Goal: Information Seeking & Learning: Learn about a topic

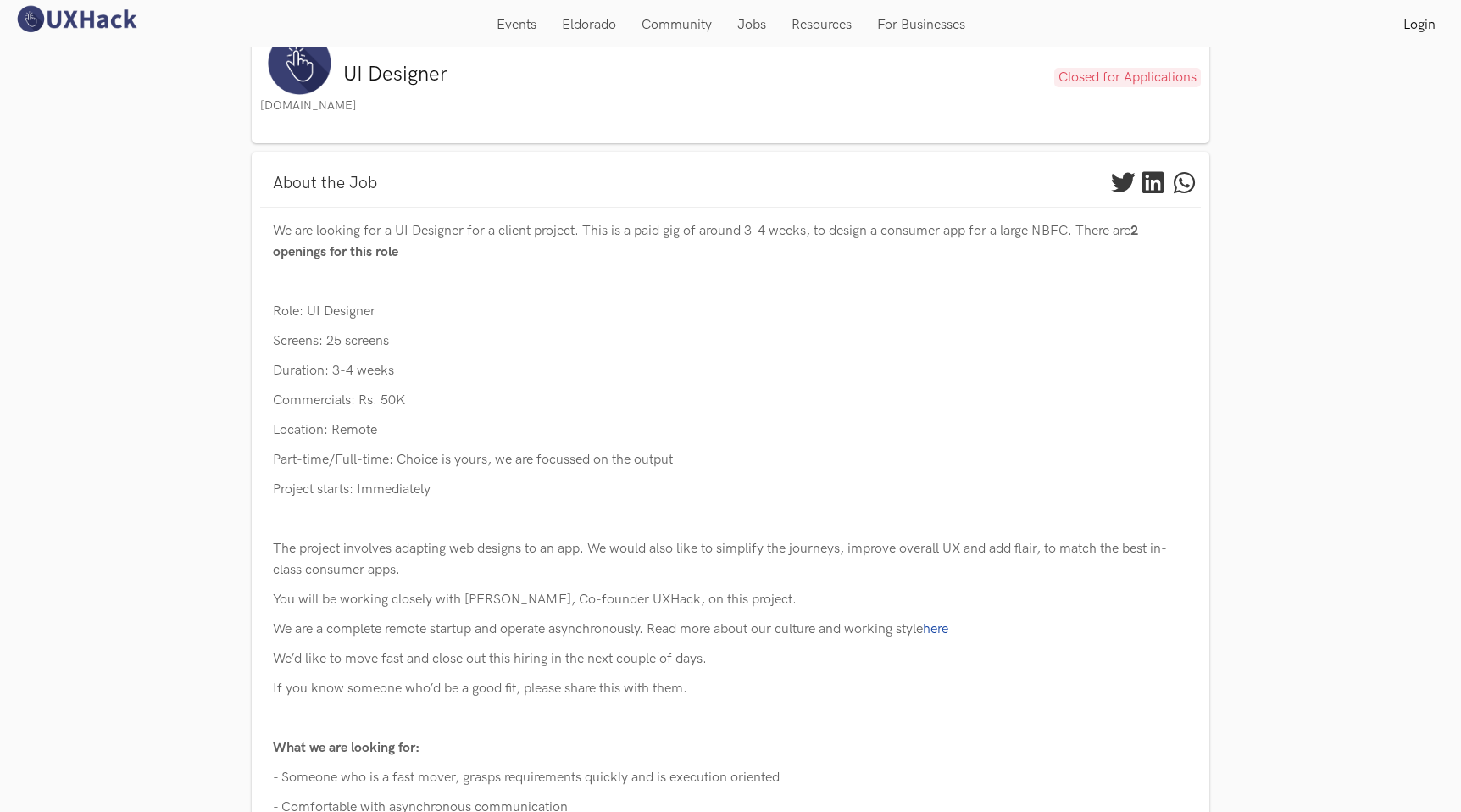
scroll to position [44, 0]
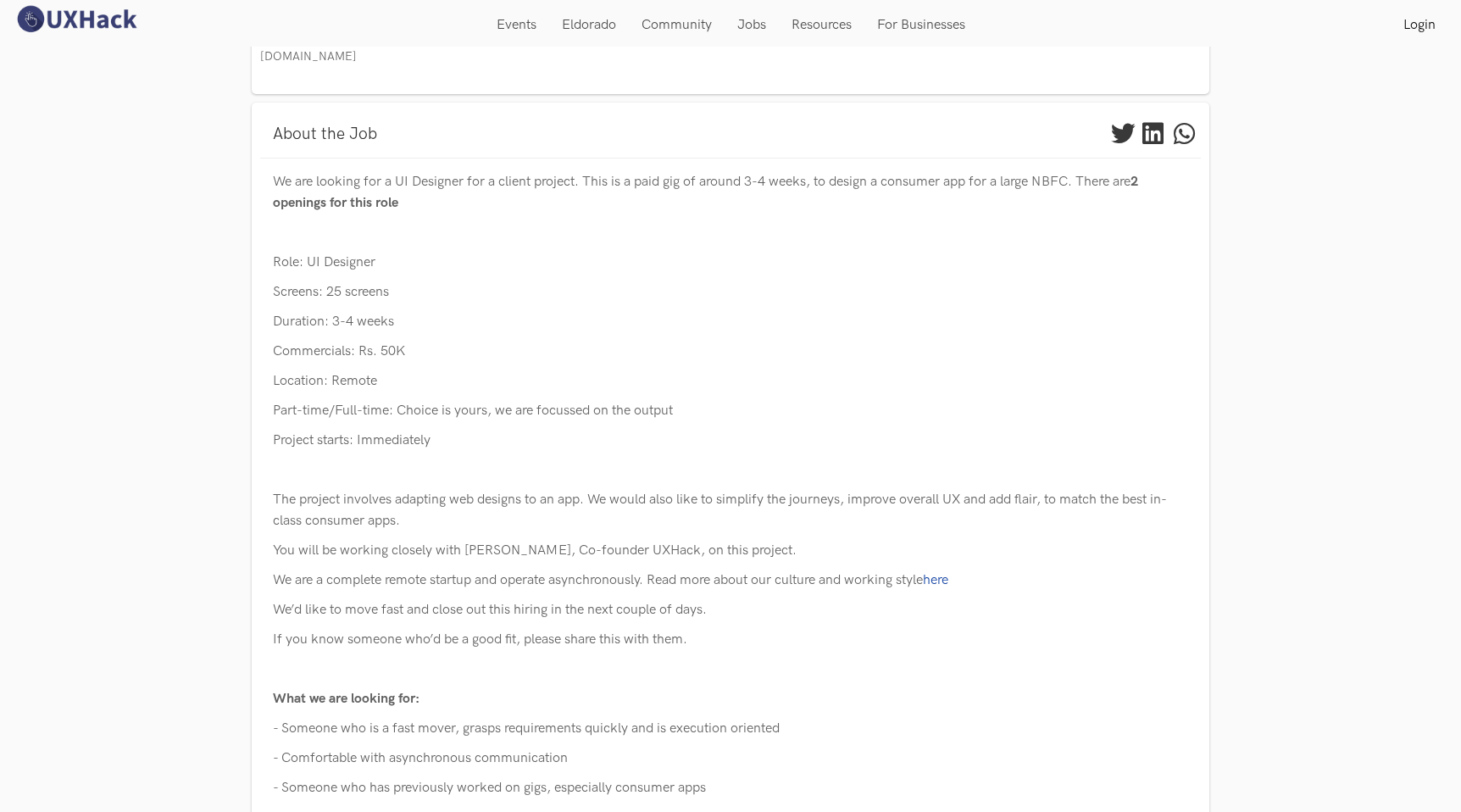
scroll to position [117, 0]
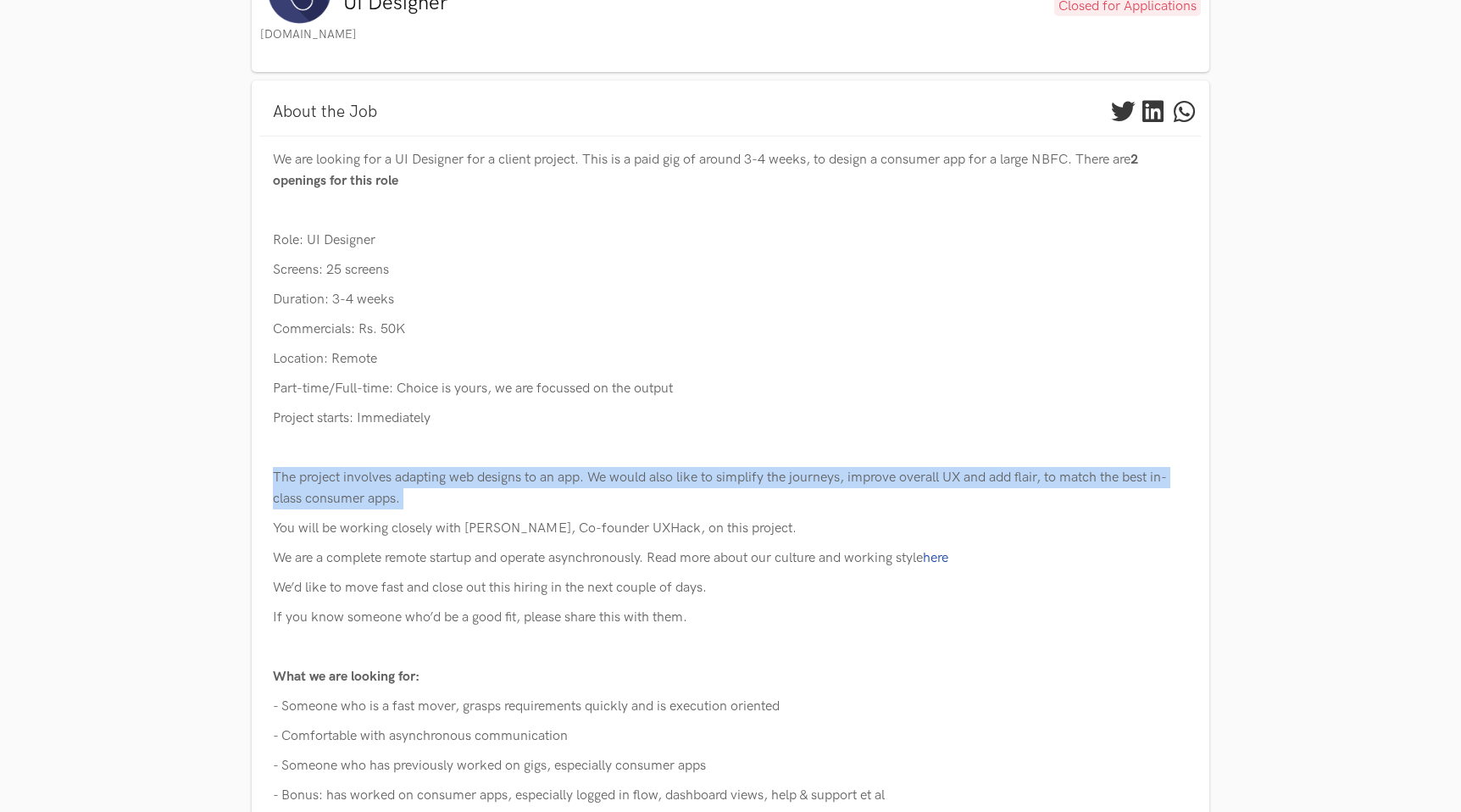
drag, startPoint x: 273, startPoint y: 476, endPoint x: 919, endPoint y: 516, distance: 647.2
click at [919, 516] on div "We are looking for a UI Designer for a client project. This is a paid gig of ar…" at bounding box center [730, 596] width 915 height 895
copy p "The project involves adapting web designs to an app. We would also like to simp…"
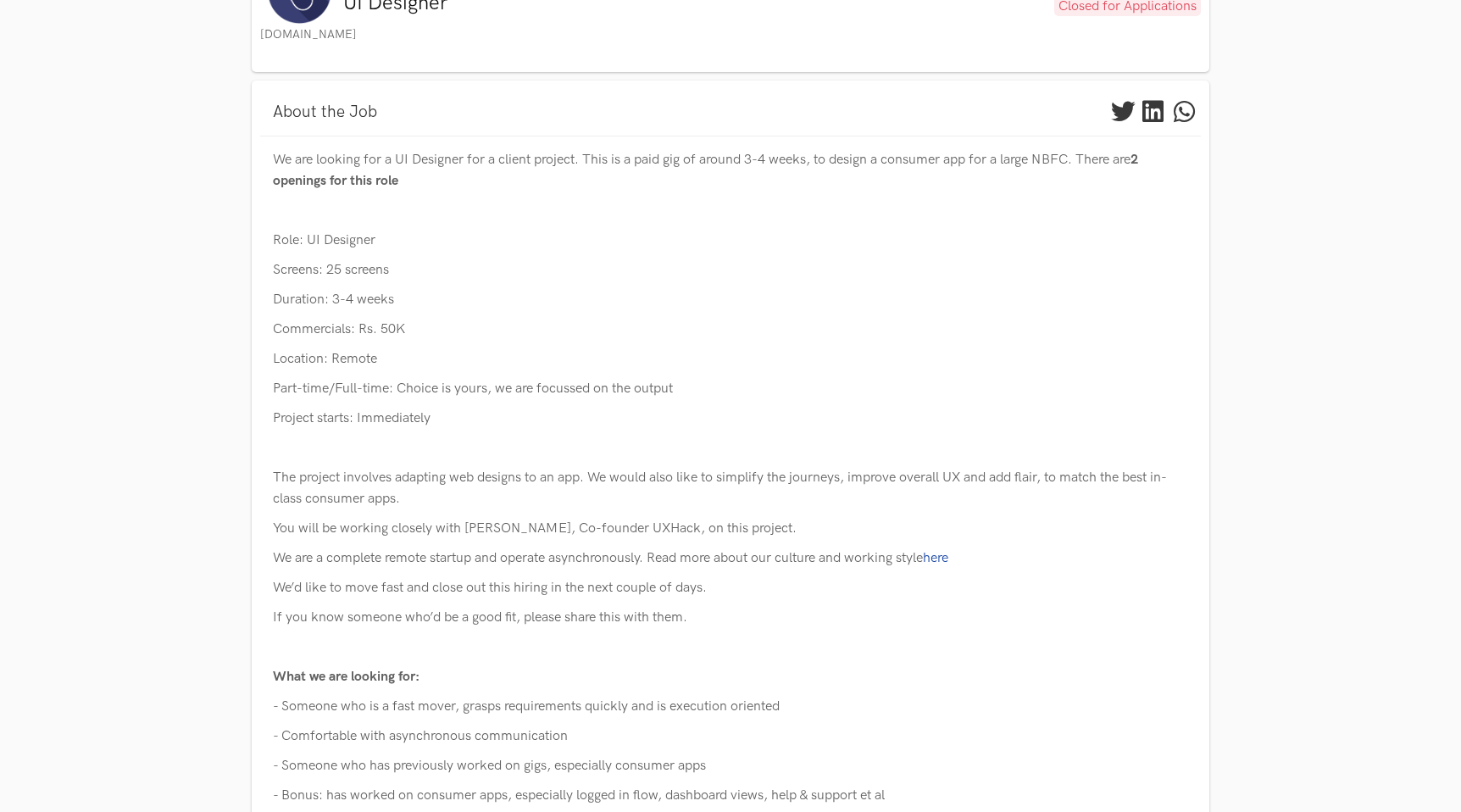
click at [597, 478] on p "The project involves adapting web designs to an app. We would also like to simp…" at bounding box center [730, 489] width 915 height 43
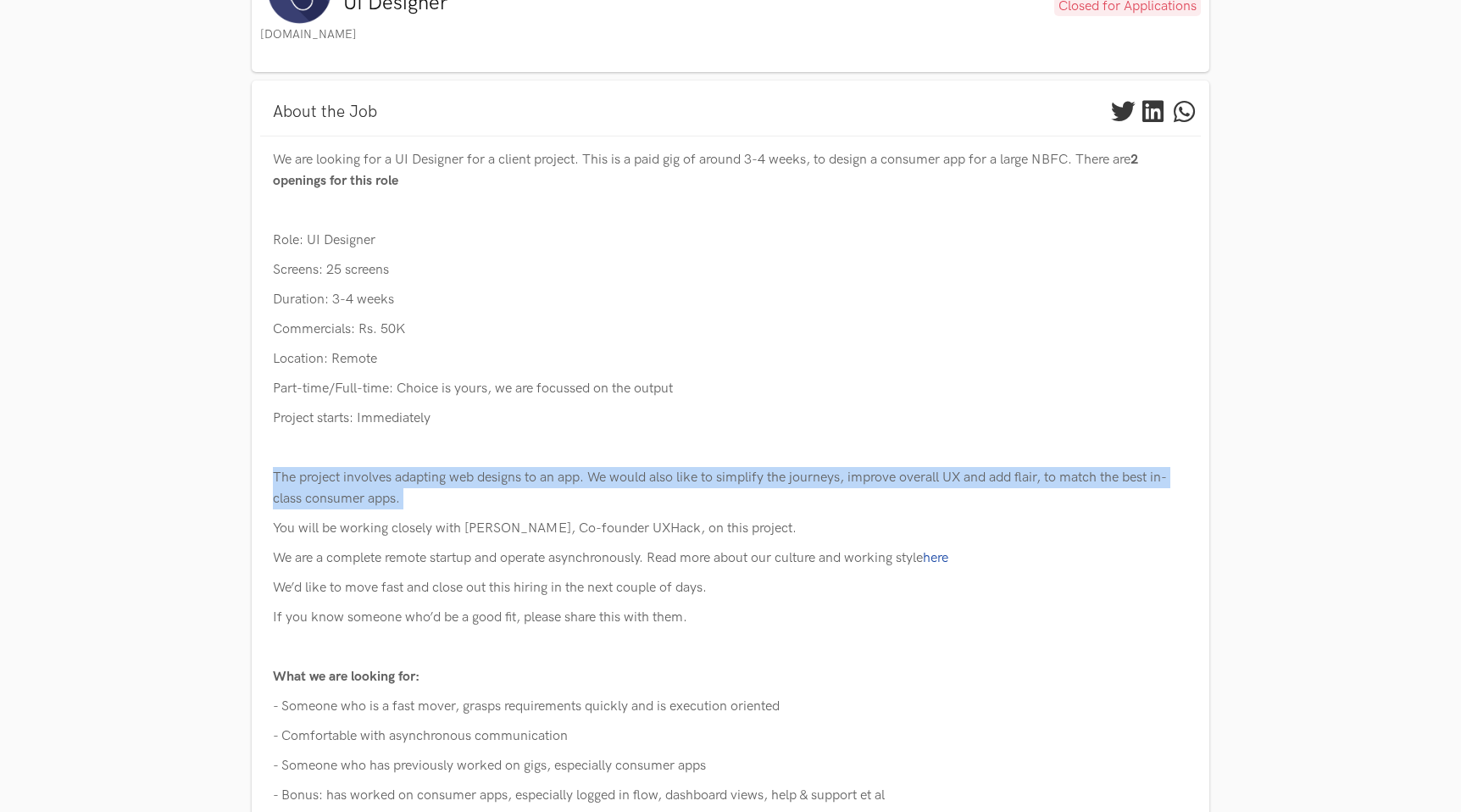
click at [597, 478] on p "The project involves adapting web designs to an app. We would also like to simp…" at bounding box center [730, 489] width 915 height 43
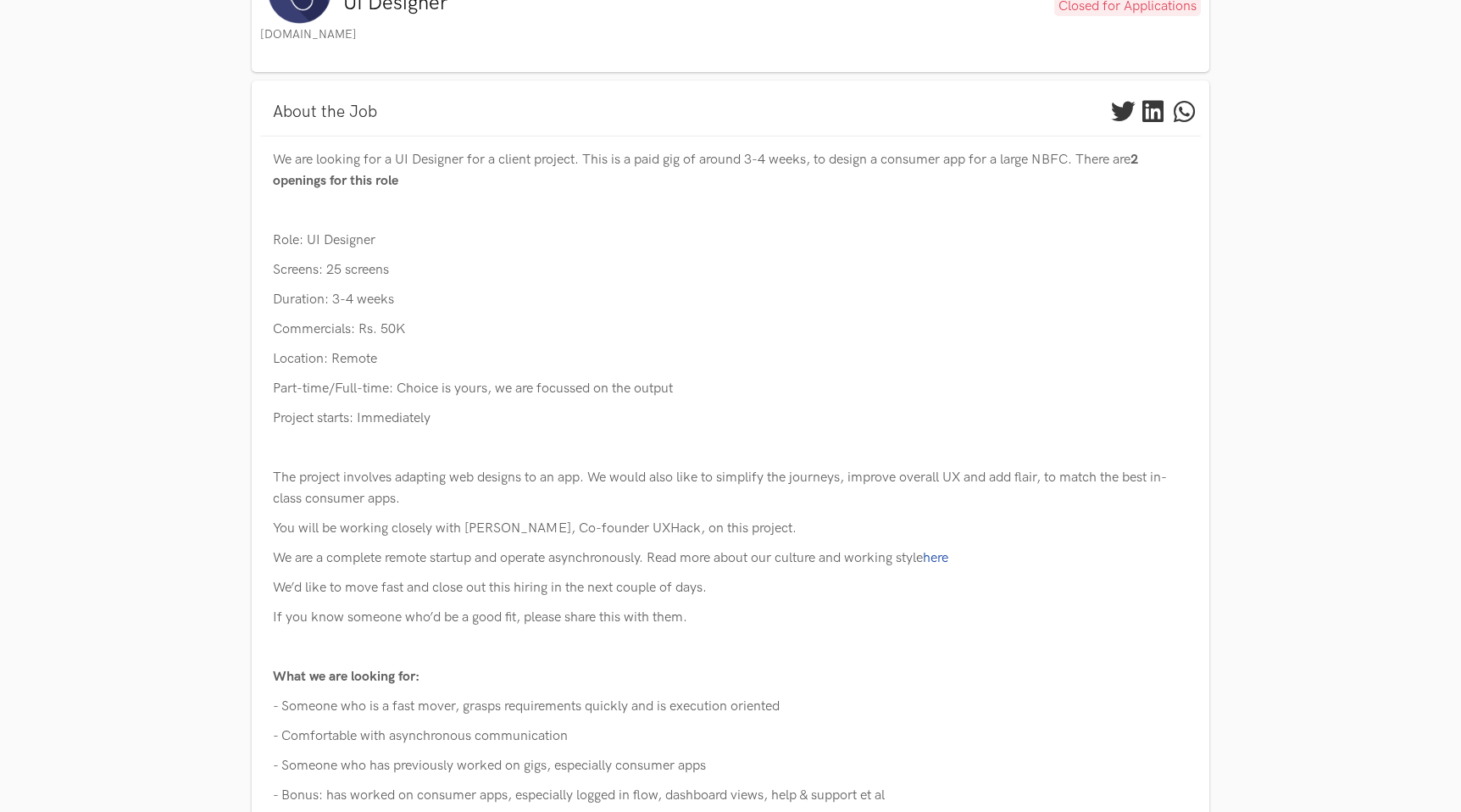
click at [597, 475] on p "The project involves adapting web designs to an app. We would also like to simp…" at bounding box center [730, 489] width 915 height 43
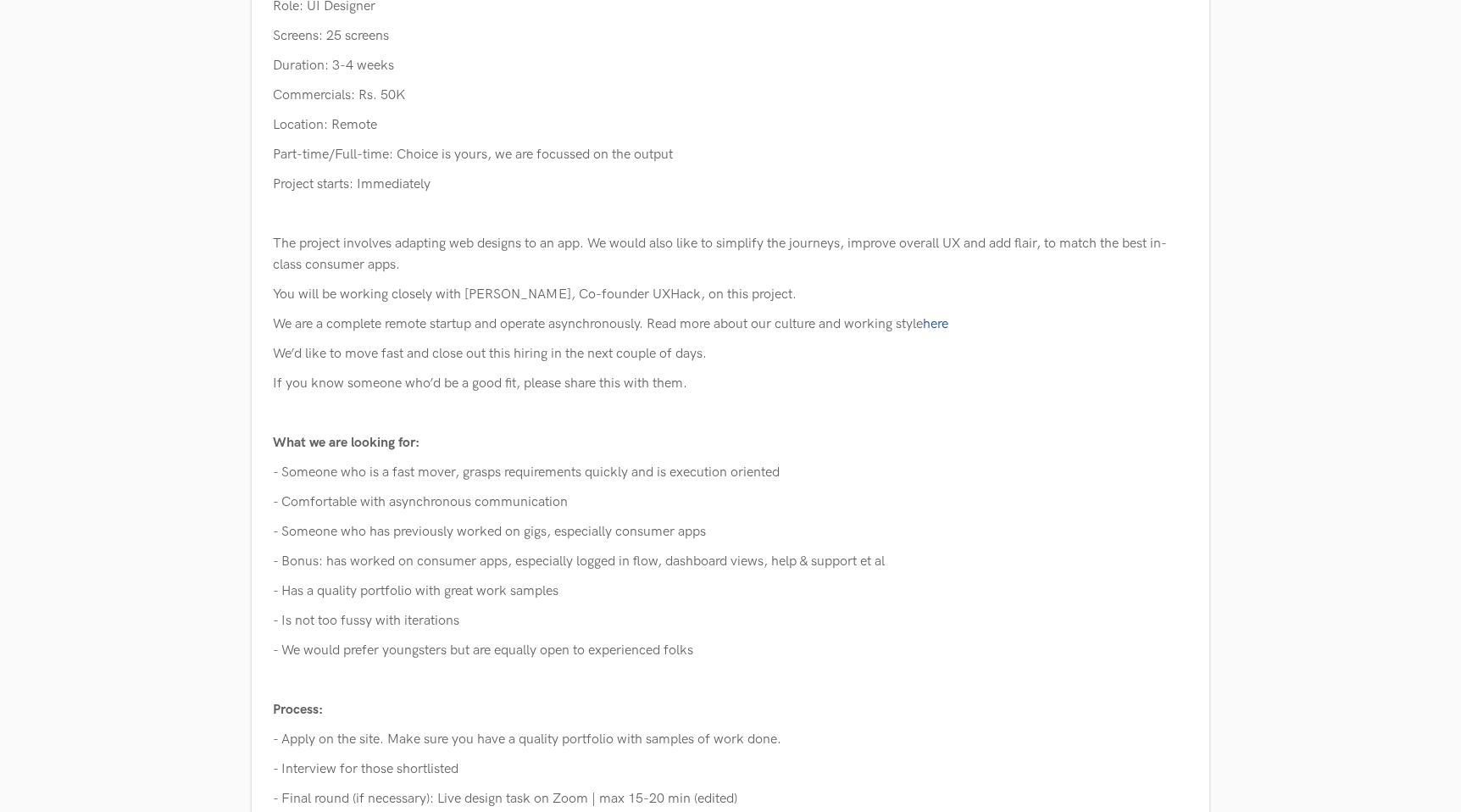
scroll to position [351, 0]
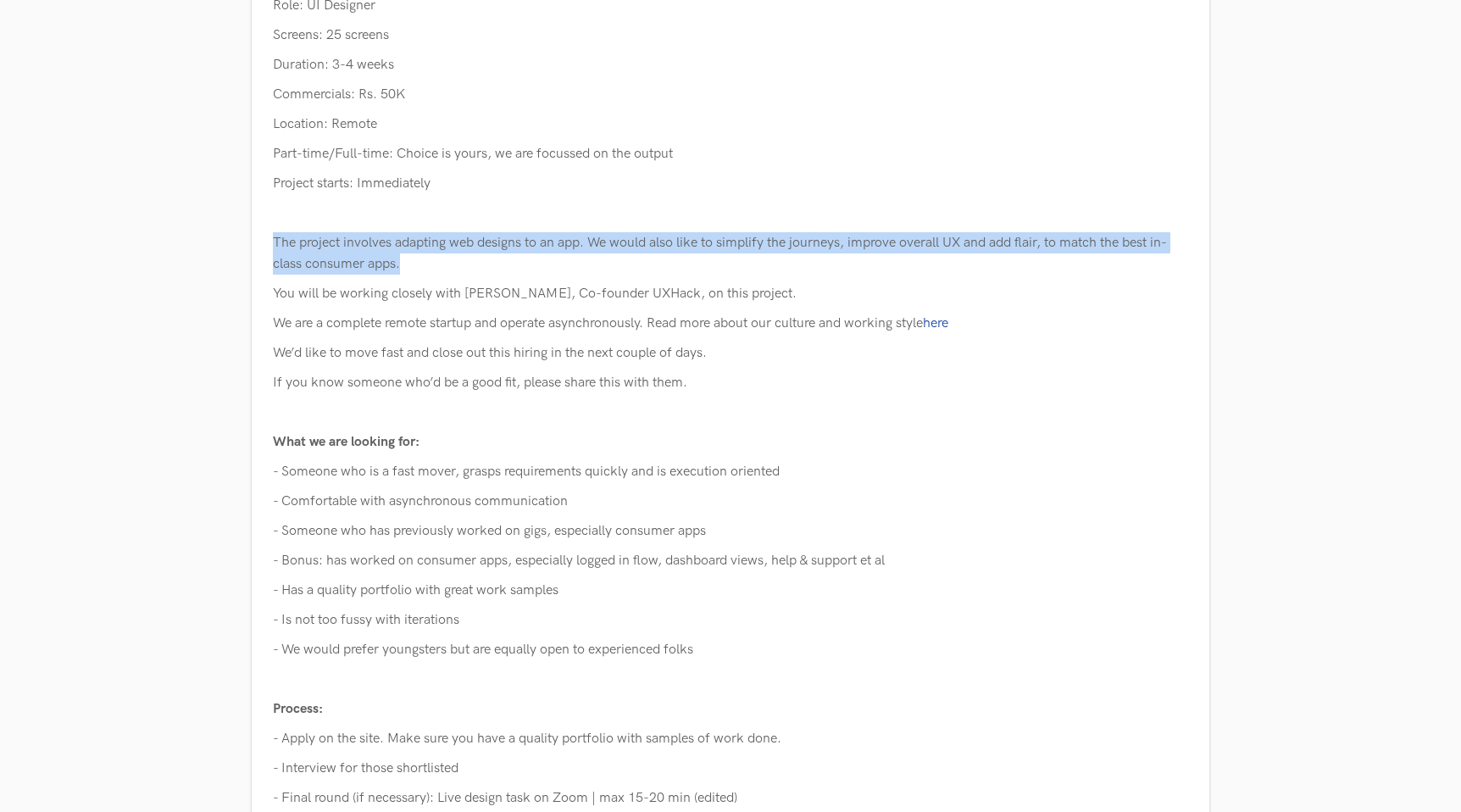
drag, startPoint x: 272, startPoint y: 237, endPoint x: 477, endPoint y: 254, distance: 205.7
click at [478, 254] on p "The project involves adapting web designs to an app. We would also like to simp…" at bounding box center [730, 254] width 915 height 43
copy p "The project involves adapting web designs to an app. We would also like to simp…"
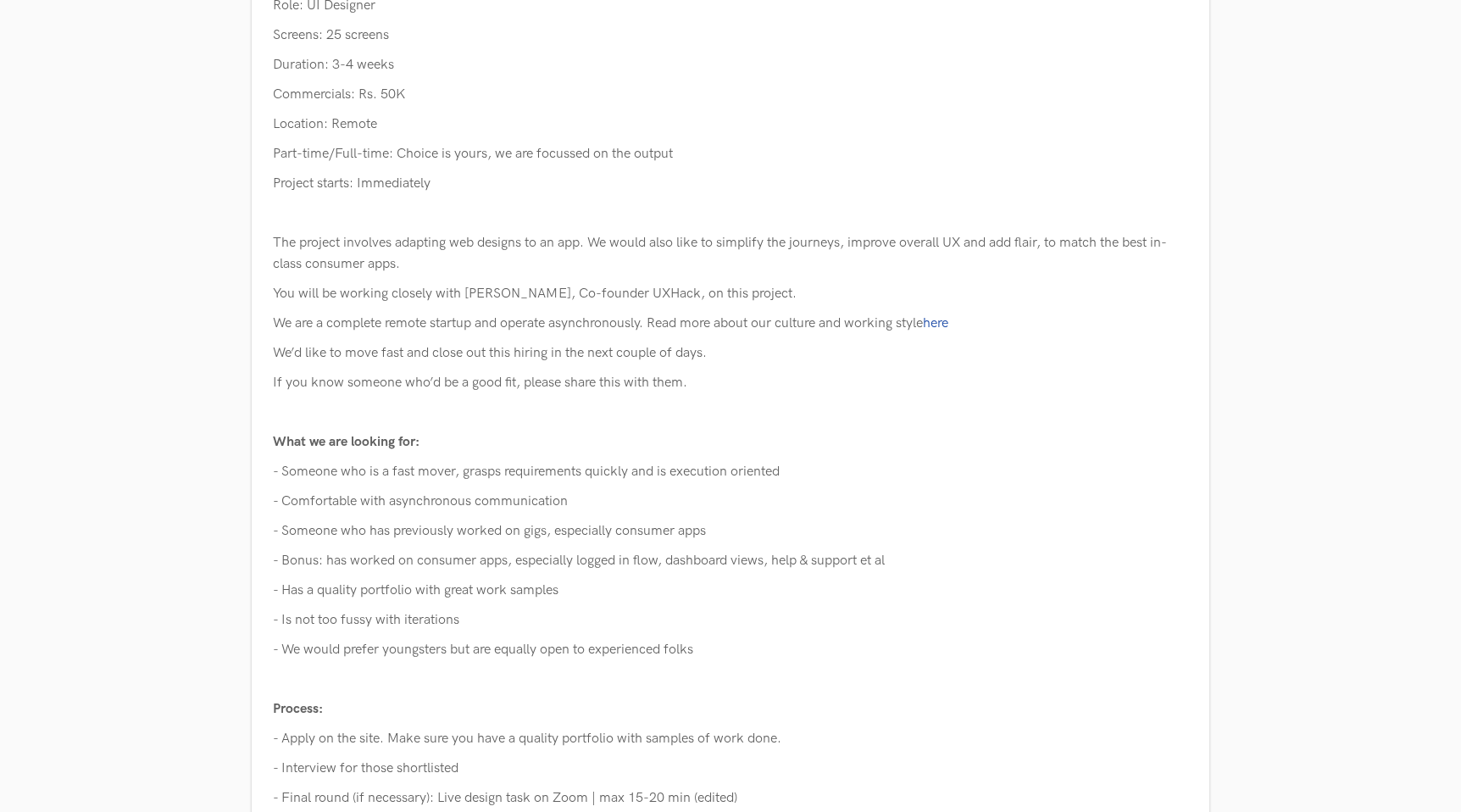
click at [604, 125] on p "Location: Remote" at bounding box center [730, 124] width 915 height 21
click at [1337, 97] on div "[DOMAIN_NAME] UI Designer Closed for Applications About the Job We are looking …" at bounding box center [730, 271] width 1461 height 1244
